Goal: Task Accomplishment & Management: Use online tool/utility

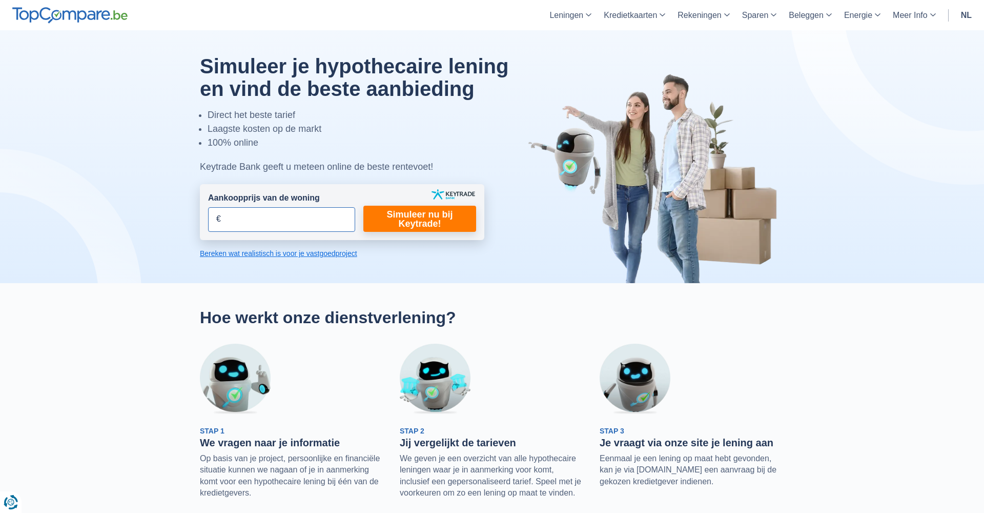
click at [343, 215] on input "Aankoopprijs van de woning" at bounding box center [281, 219] width 147 height 25
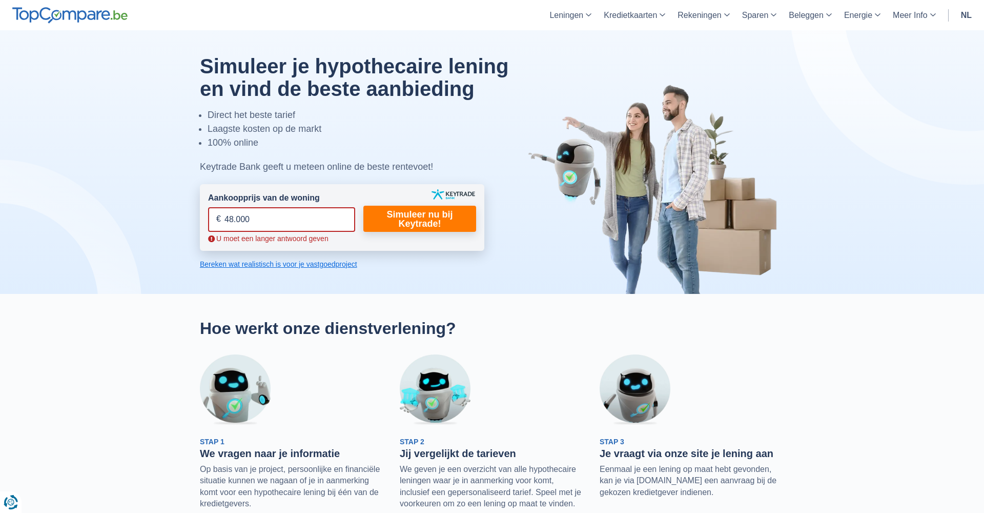
type input "480.000"
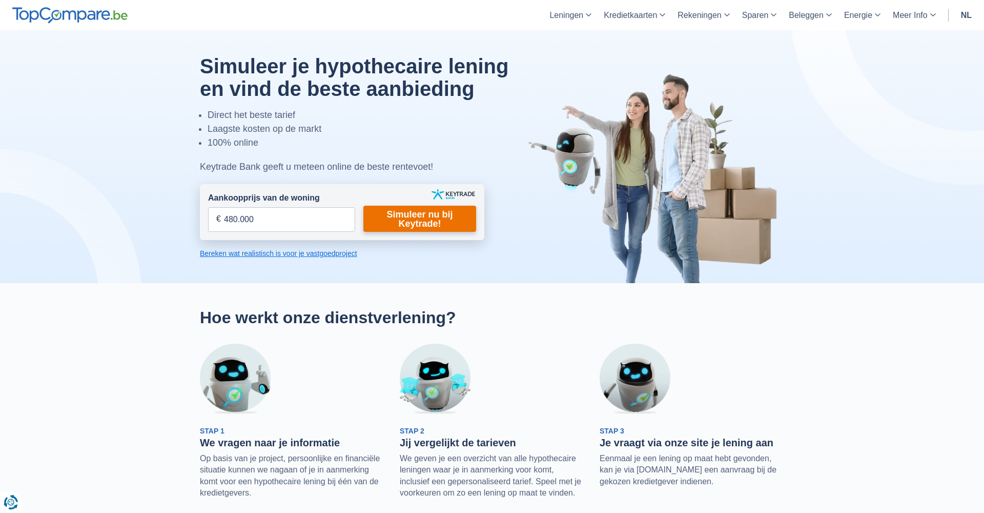
click at [434, 213] on link "Simuleer nu bij Keytrade!" at bounding box center [419, 219] width 113 height 26
click at [417, 221] on link "Simuleer nu bij Keytrade!" at bounding box center [419, 219] width 113 height 26
click at [436, 212] on link "Simuleer nu bij Keytrade!" at bounding box center [419, 219] width 113 height 26
click at [410, 220] on link "Simuleer nu bij Keytrade!" at bounding box center [419, 219] width 113 height 26
click at [417, 217] on link "Simuleer nu bij Keytrade!" at bounding box center [419, 219] width 113 height 26
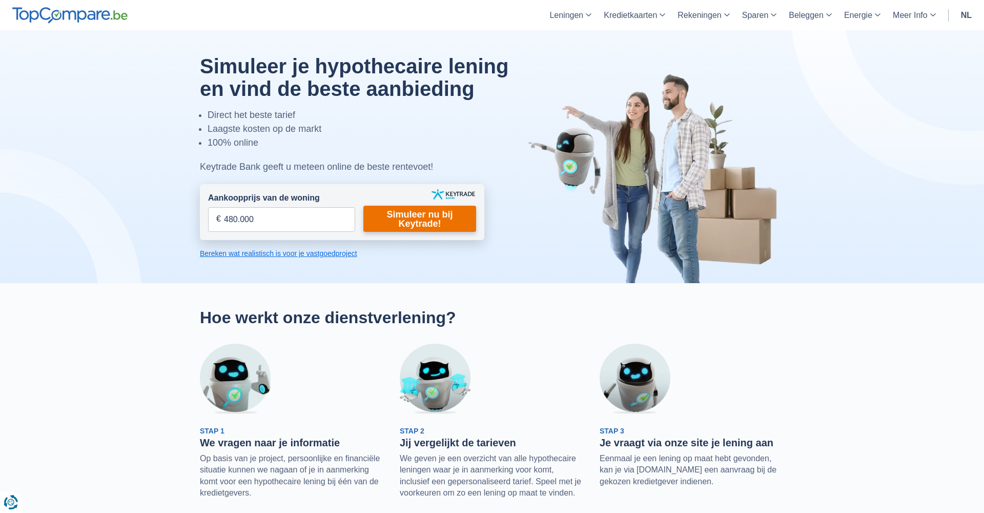
click at [417, 217] on link "Simuleer nu bij Keytrade!" at bounding box center [419, 219] width 113 height 26
click at [431, 219] on link "Simuleer nu bij Keytrade!" at bounding box center [419, 219] width 113 height 26
click at [311, 253] on link "Bereken wat realistisch is voor je vastgoedproject" at bounding box center [342, 253] width 284 height 10
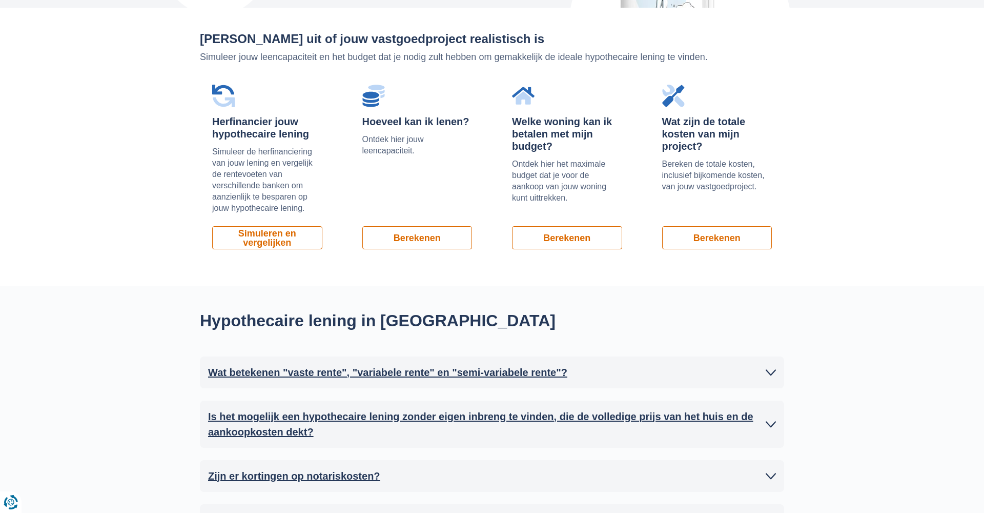
scroll to position [693, 0]
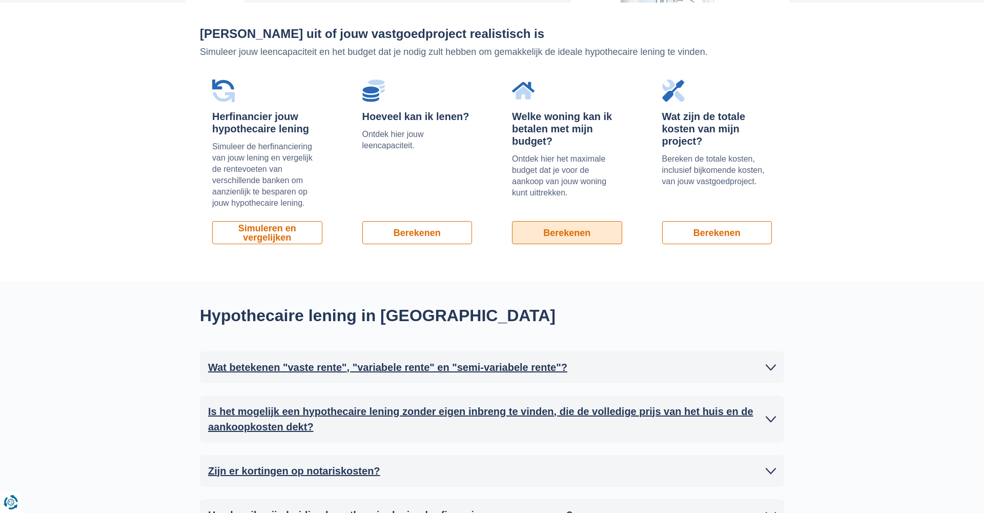
click at [551, 236] on link "Berekenen" at bounding box center [567, 232] width 110 height 23
click at [320, 365] on h2 "Wat betekenen "vaste rente", "variabele rente" en "semi-variabele rente"?" at bounding box center [387, 366] width 359 height 15
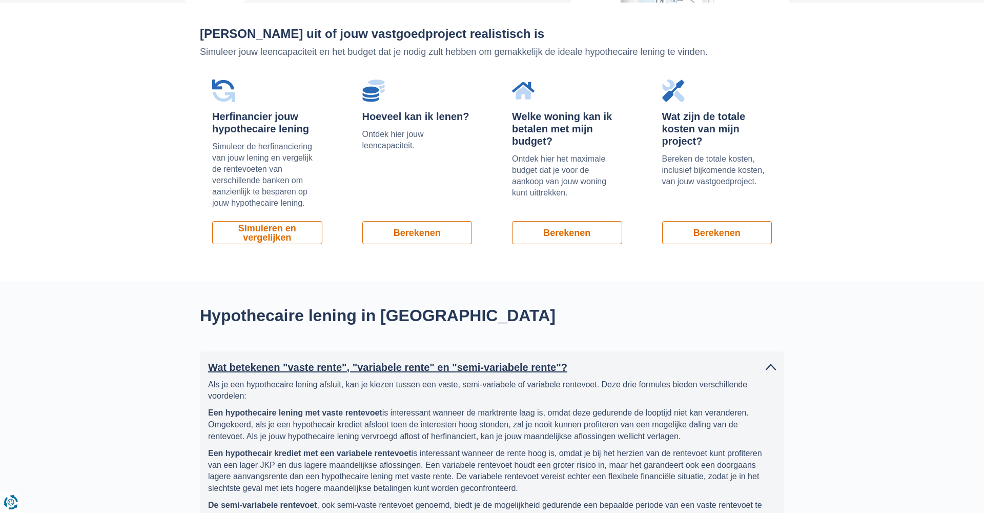
click at [320, 365] on h2 "Wat betekenen "vaste rente", "variabele rente" en "semi-variabele rente"?" at bounding box center [387, 366] width 359 height 15
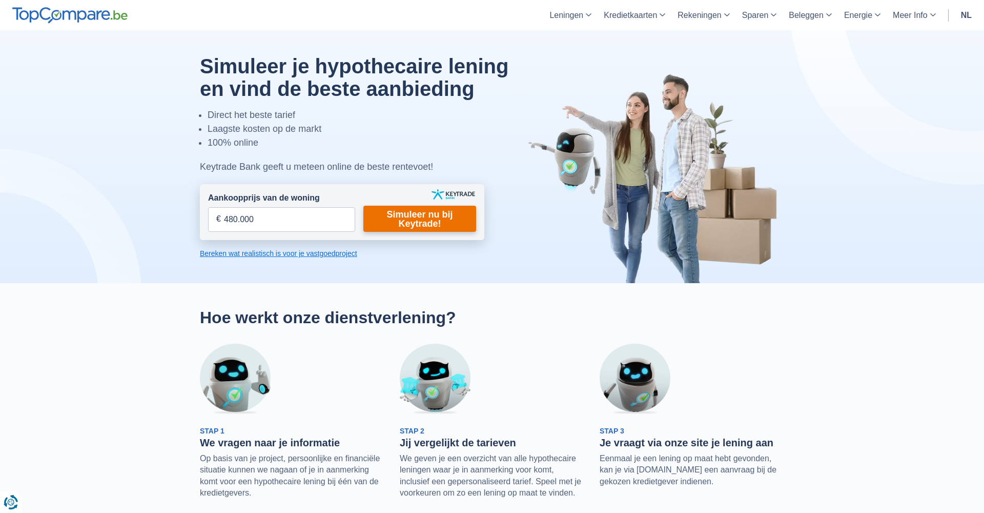
click at [430, 223] on link "Simuleer nu bij Keytrade!" at bounding box center [419, 219] width 113 height 26
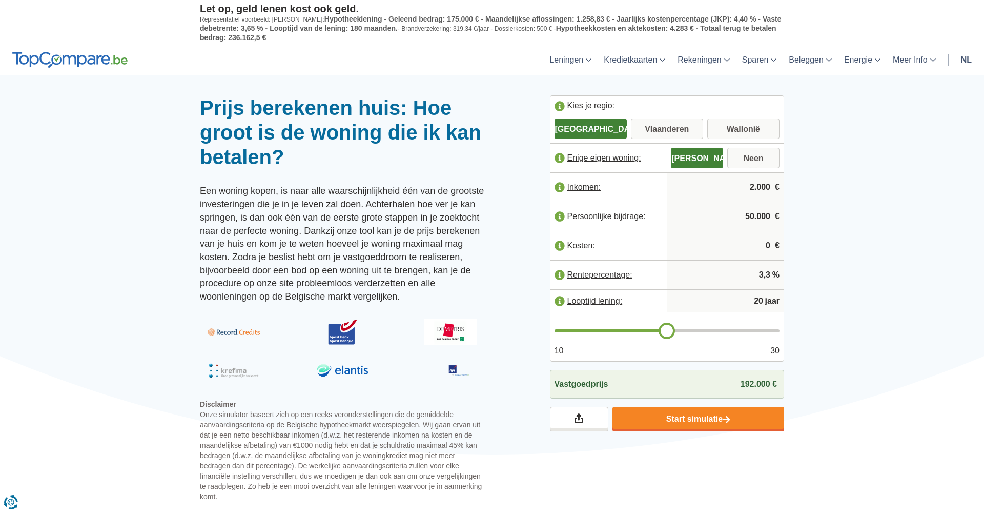
click at [757, 216] on input "50.000" at bounding box center [725, 216] width 109 height 28
click at [751, 214] on input "50.000" at bounding box center [725, 216] width 109 height 28
type input "170.000"
click at [865, 95] on div at bounding box center [492, 95] width 984 height 0
type input "19"
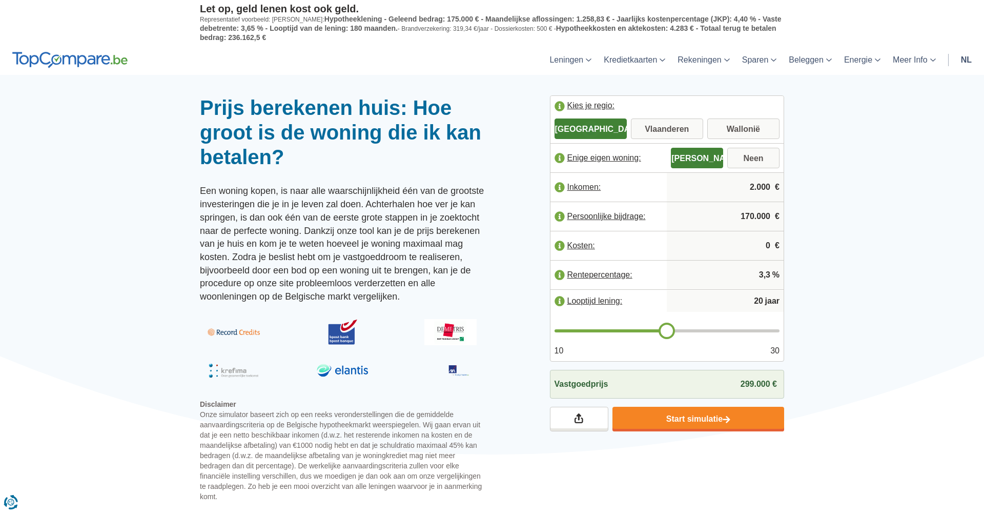
type input "19"
type input "20"
type input "21"
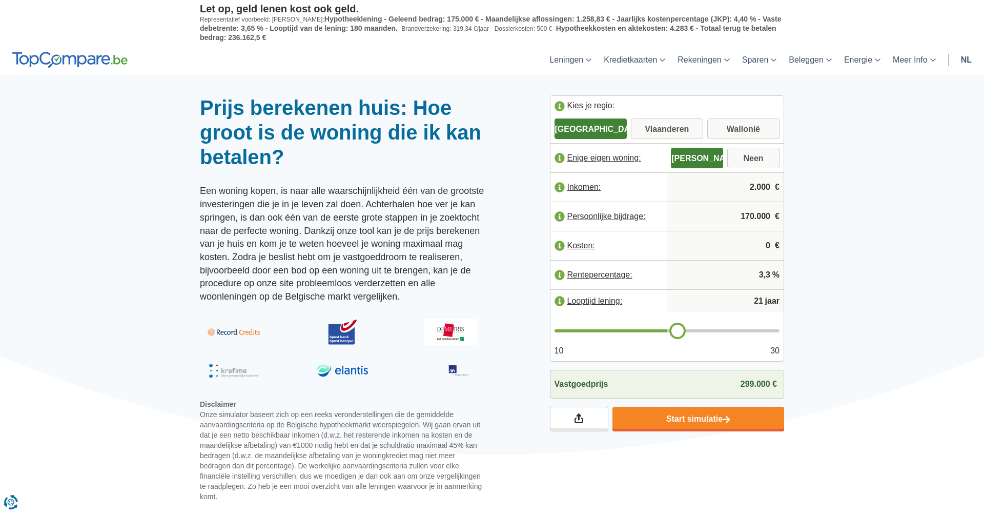
type input "22"
type input "24"
type input "25"
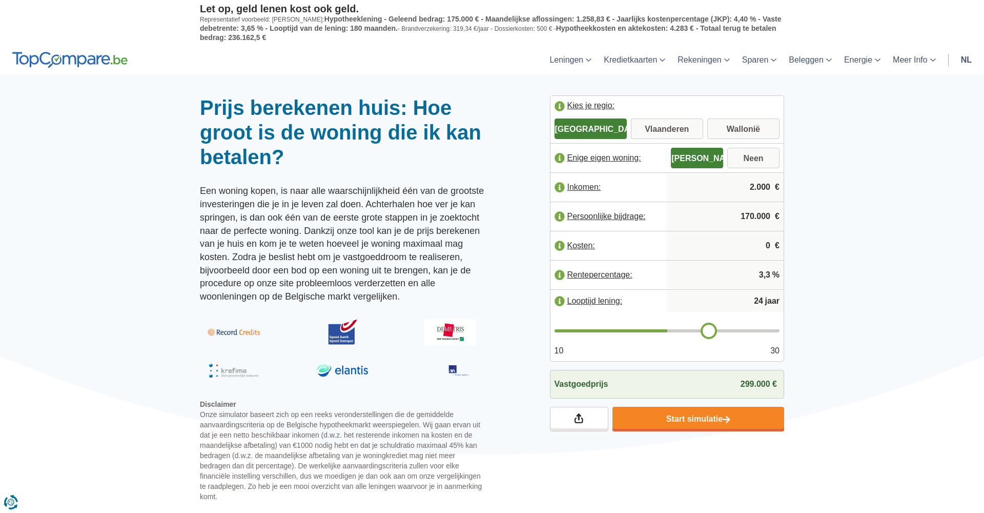
type input "25"
type input "26"
type input "27"
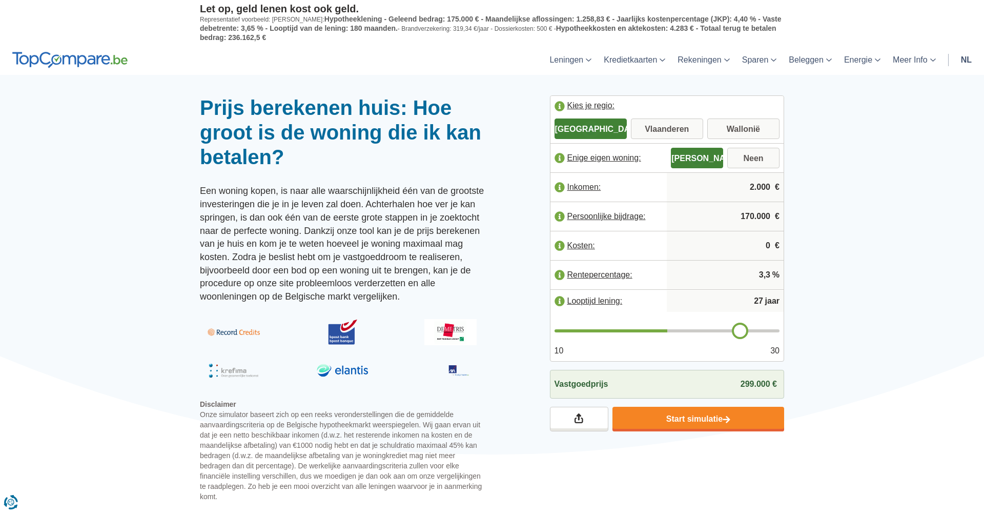
type input "28"
type input "29"
type input "30"
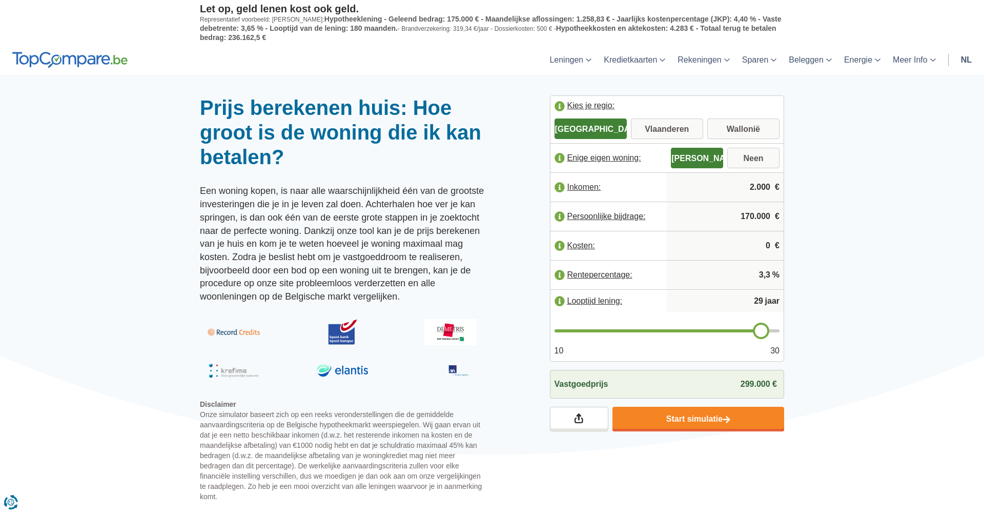
type input "30"
type input "29"
type input "28"
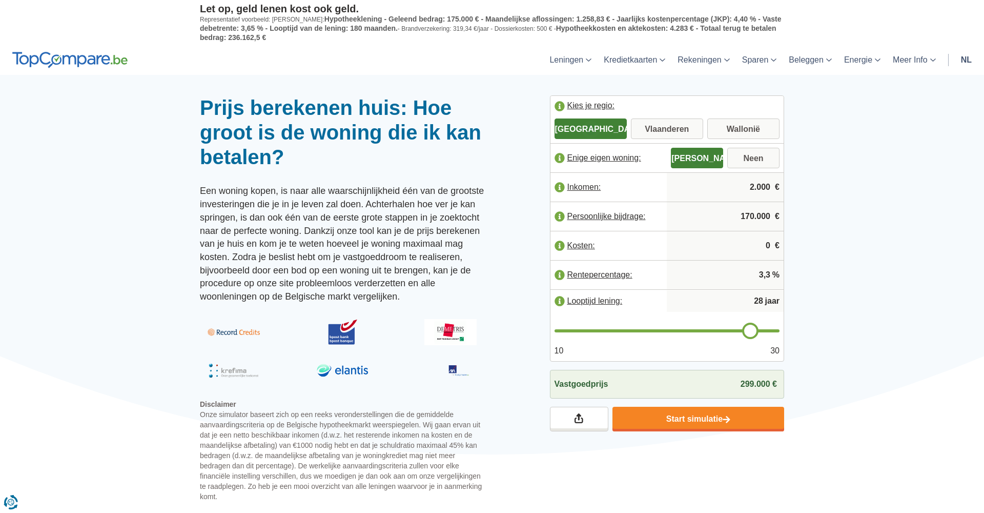
type input "27"
type input "26"
type input "25"
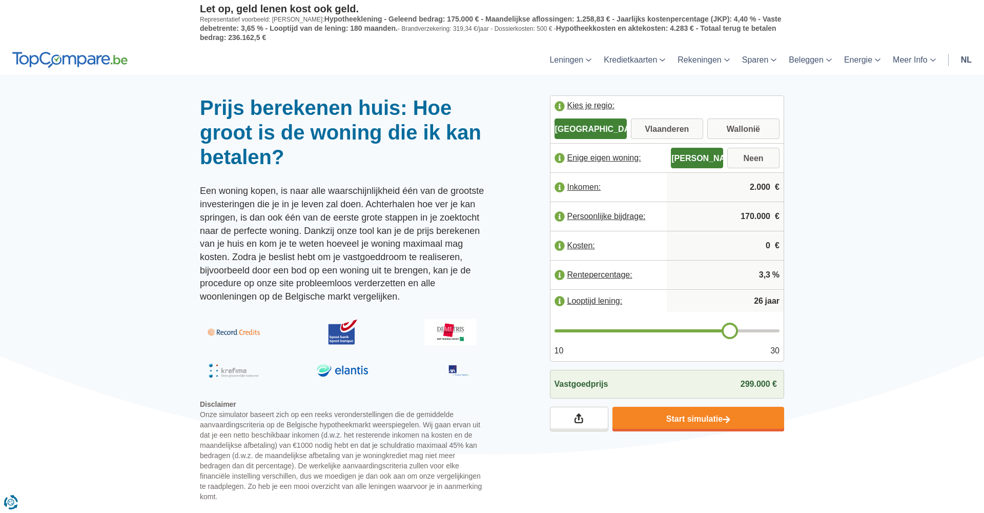
type input "25"
type input "24"
type input "23"
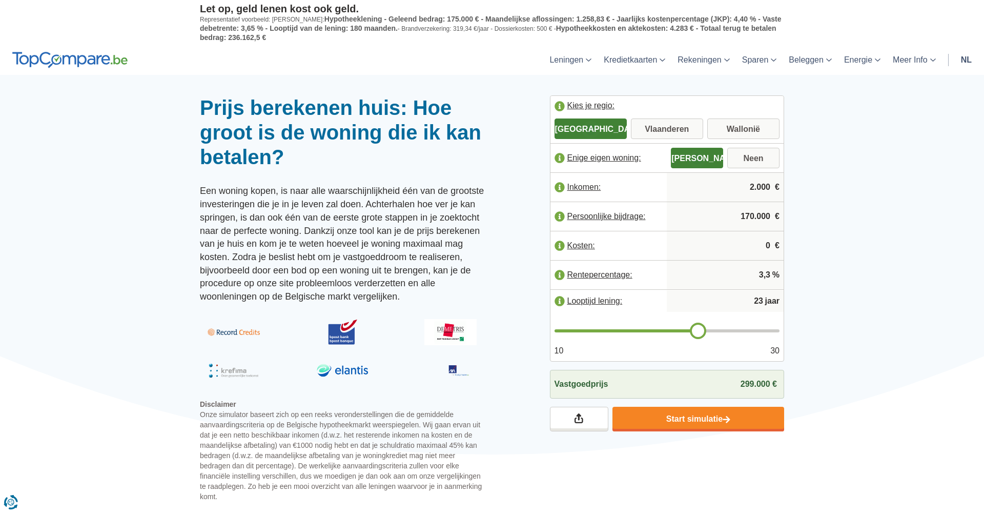
type input "24"
type input "25"
drag, startPoint x: 654, startPoint y: 328, endPoint x: 716, endPoint y: 331, distance: 61.6
type input "25"
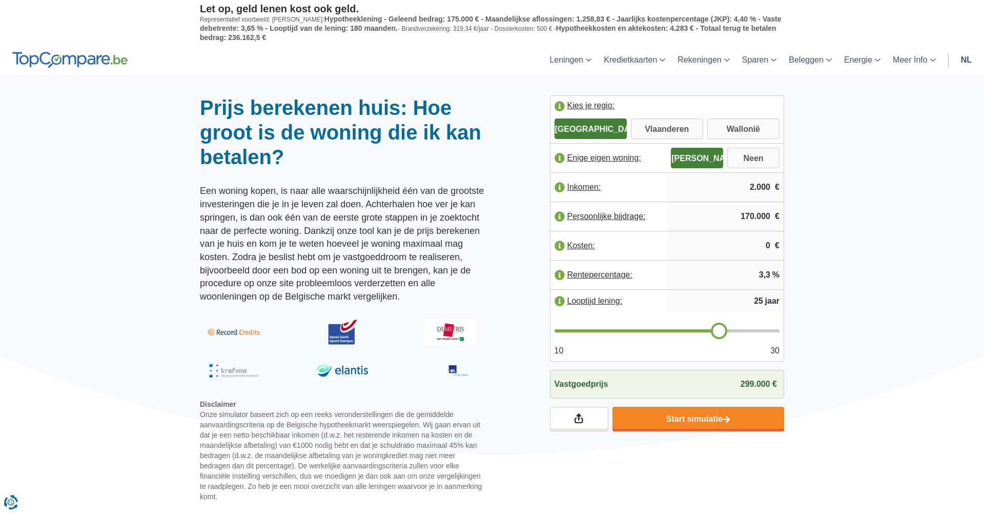
click at [716, 331] on input "range" at bounding box center [668, 330] width 226 height 3
type input "26"
type input "28"
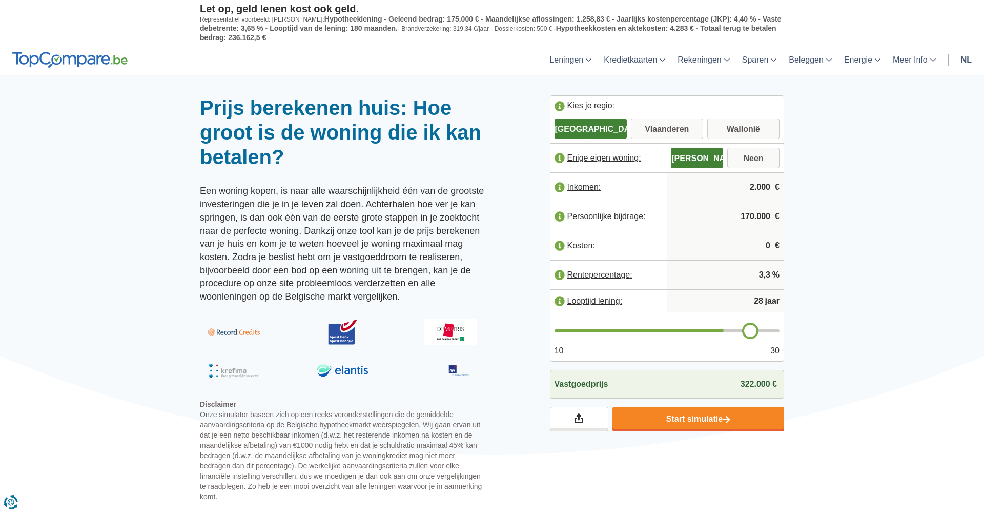
type input "29"
type input "30"
drag, startPoint x: 723, startPoint y: 332, endPoint x: 809, endPoint y: 319, distance: 87.1
type input "30"
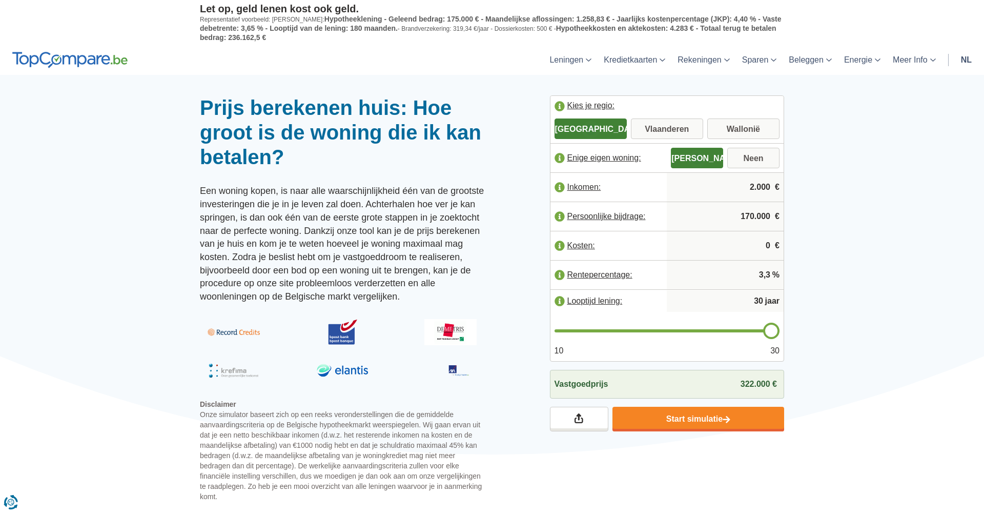
click at [757, 216] on input "170.000" at bounding box center [725, 216] width 109 height 28
click at [631, 95] on div at bounding box center [492, 95] width 984 height 0
